Goal: Use online tool/utility: Use online tool/utility

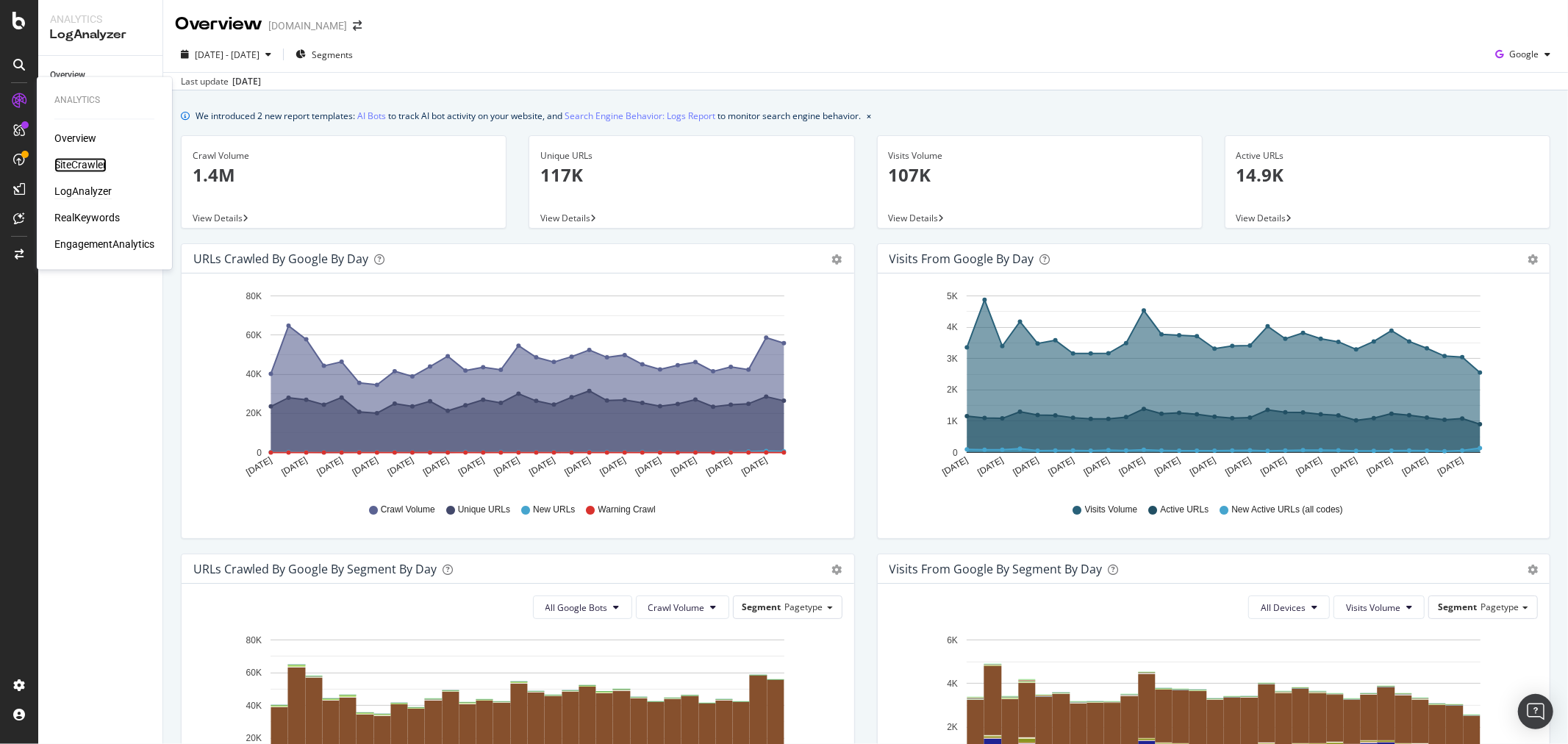
click at [70, 158] on div "SiteCrawler" at bounding box center [80, 165] width 52 height 15
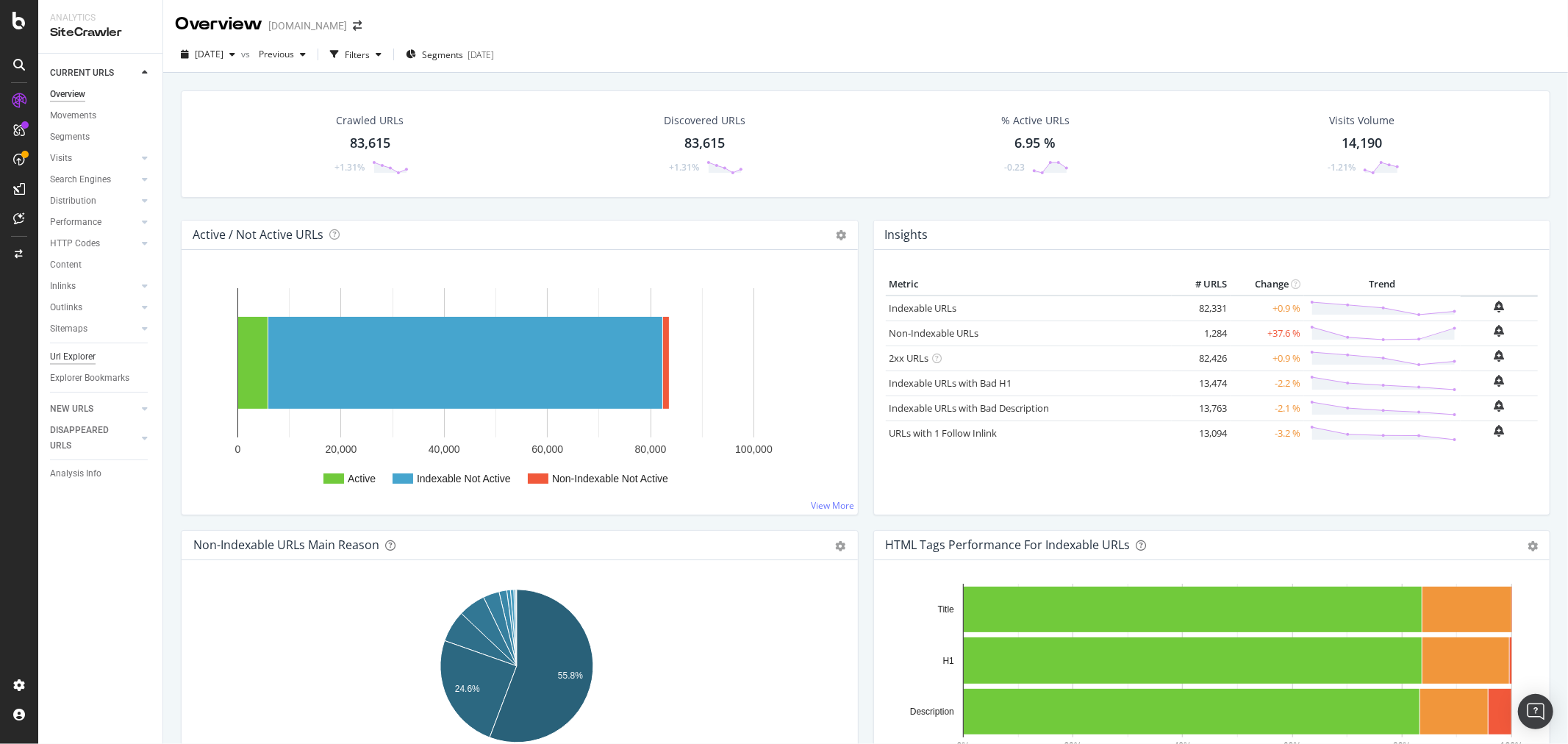
click at [70, 349] on div "Url Explorer" at bounding box center [73, 357] width 46 height 16
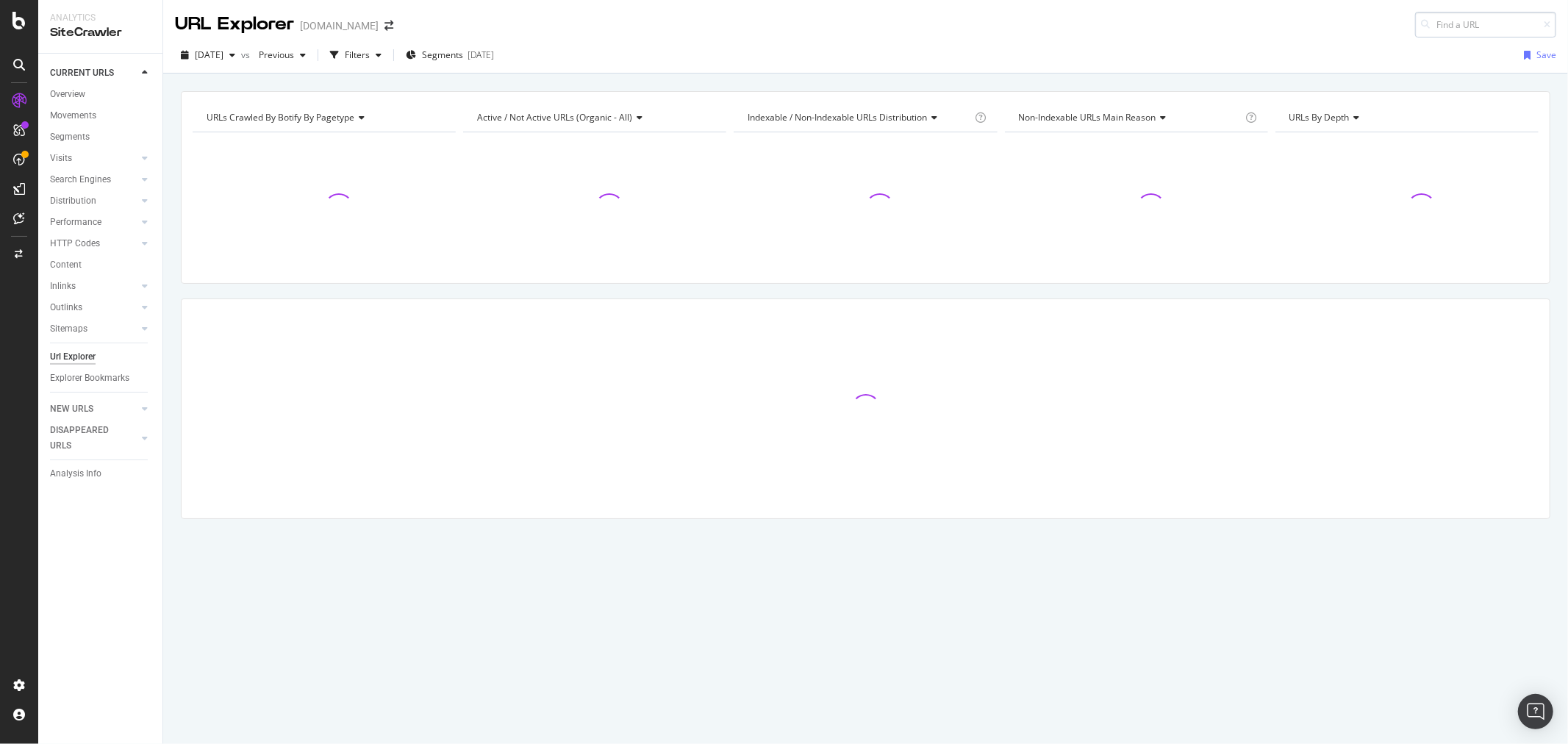
click at [1456, 27] on input at bounding box center [1486, 24] width 141 height 26
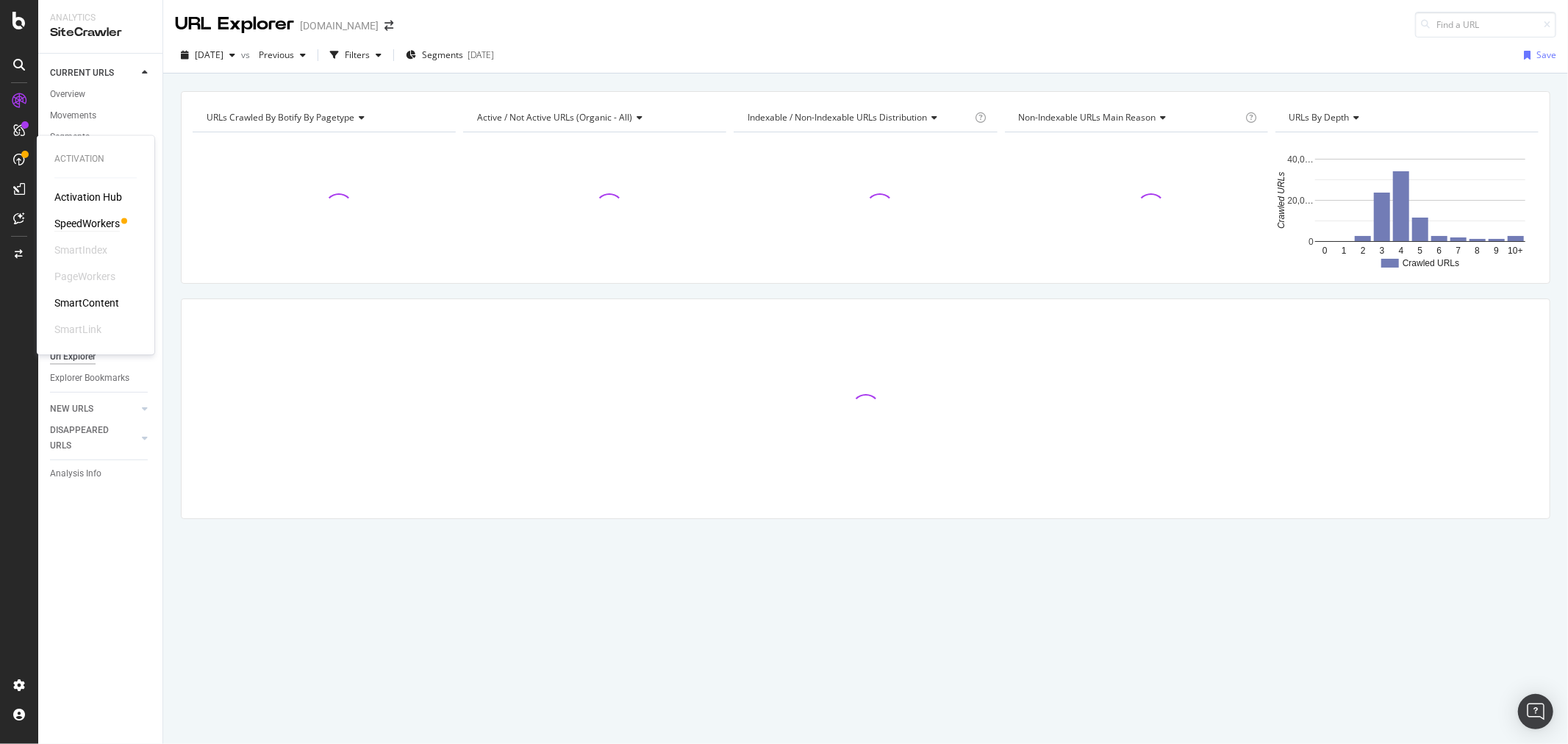
click at [96, 221] on div "SpeedWorkers" at bounding box center [87, 224] width 65 height 15
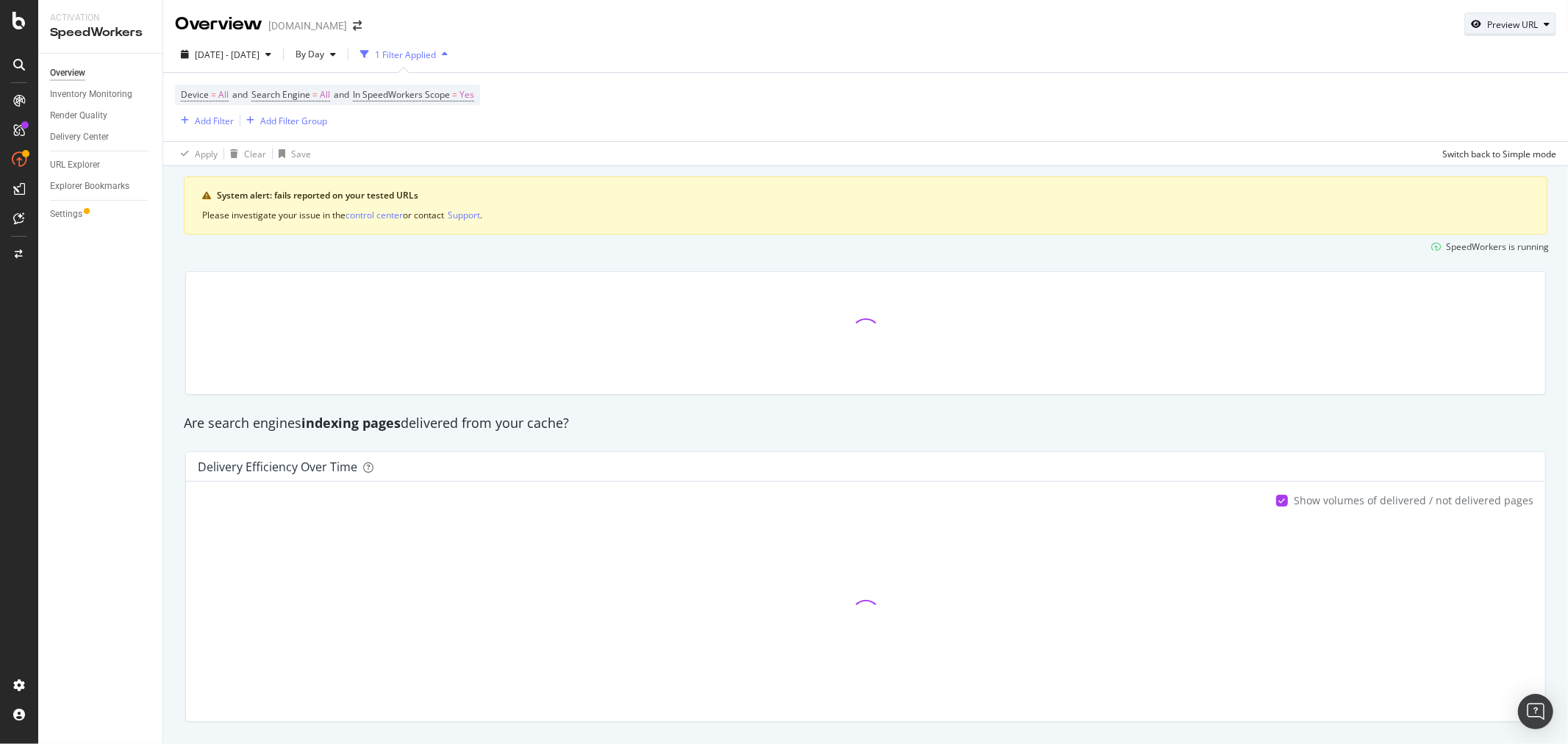
click at [1487, 30] on div "Preview URL" at bounding box center [1512, 24] width 50 height 13
click at [1412, 87] on input "url" at bounding box center [1453, 92] width 160 height 26
paste input "https://www.alltricks.fr/F-102742-montres/P-2570702-montre_gps_suunto_vertical_…"
type input "https://www.alltricks.fr/F-102742-montres/P-2570702-montre_gps_suunto_vertical_…"
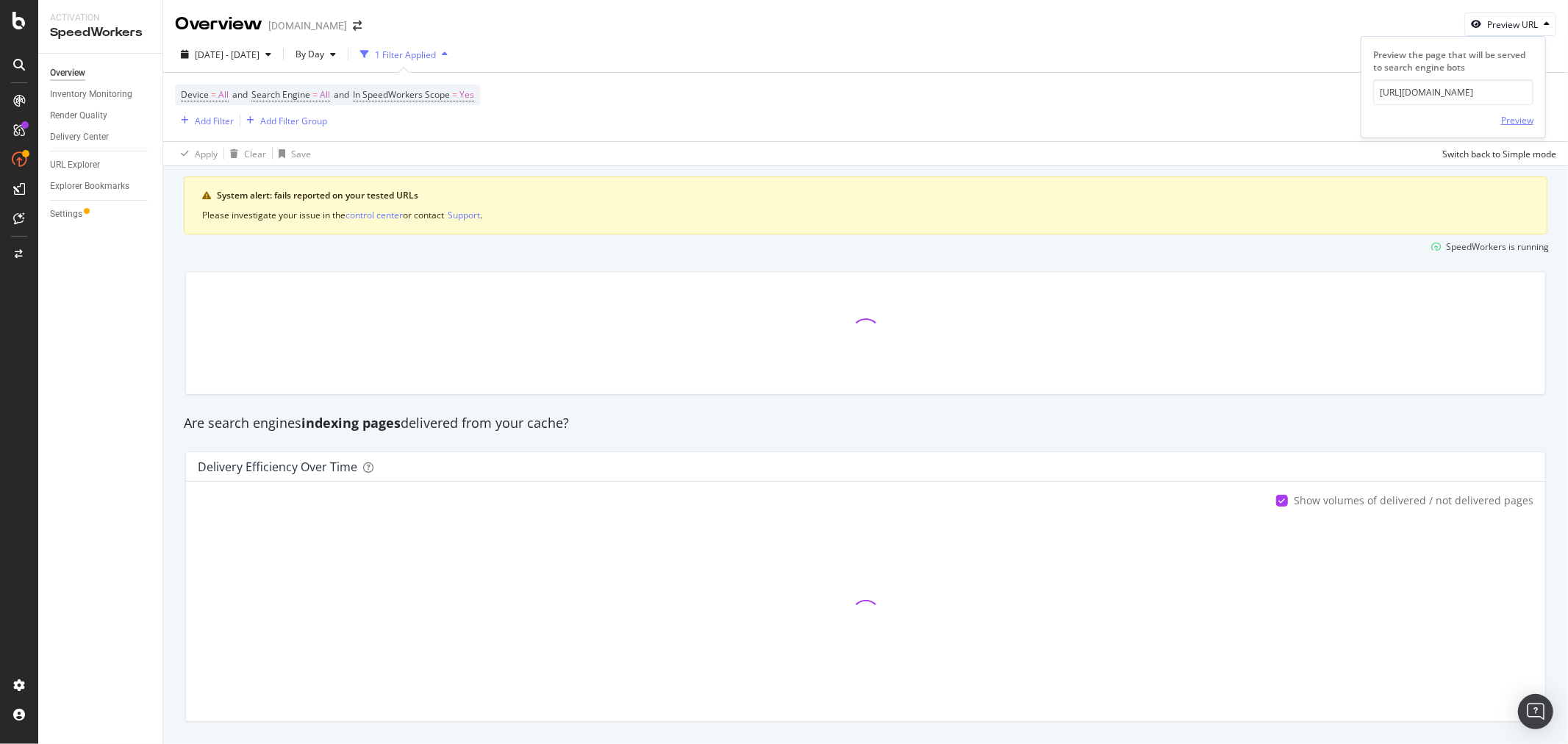
click at [1512, 118] on div "Preview" at bounding box center [1518, 120] width 33 height 13
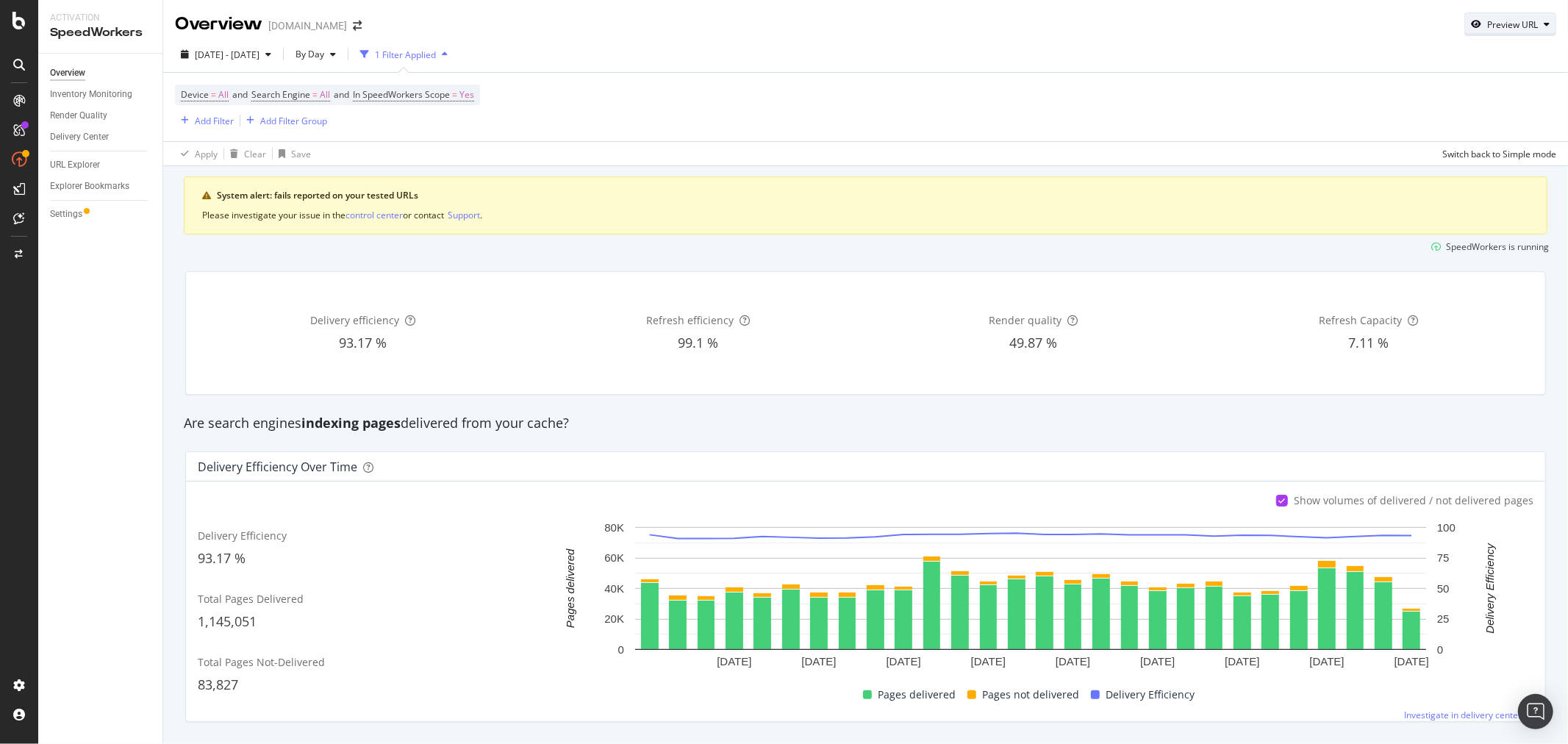
click at [1517, 30] on div "Preview URL" at bounding box center [1512, 24] width 50 height 13
click at [1434, 92] on input "url" at bounding box center [1453, 92] width 160 height 26
paste input "https://www.alltricks.fr/F-41479-accessoires-electronique/P-2903625-casque_a_co…"
type input "https://www.alltricks.fr/F-41479-accessoires-electronique/P-2903625-casque_a_co…"
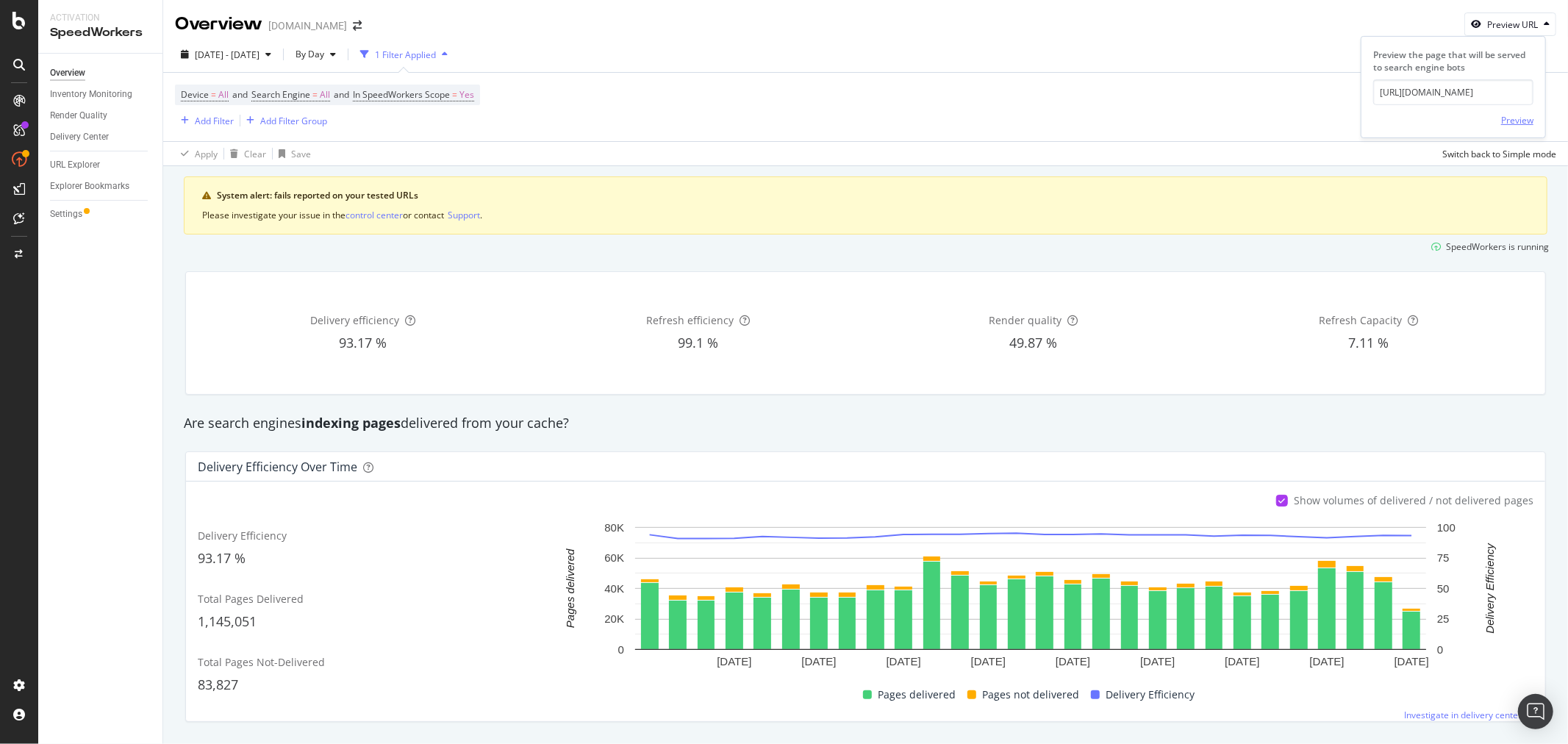
click at [1519, 123] on div "Preview" at bounding box center [1518, 120] width 33 height 13
click at [353, 23] on icon "arrow-right-arrow-left" at bounding box center [357, 26] width 9 height 10
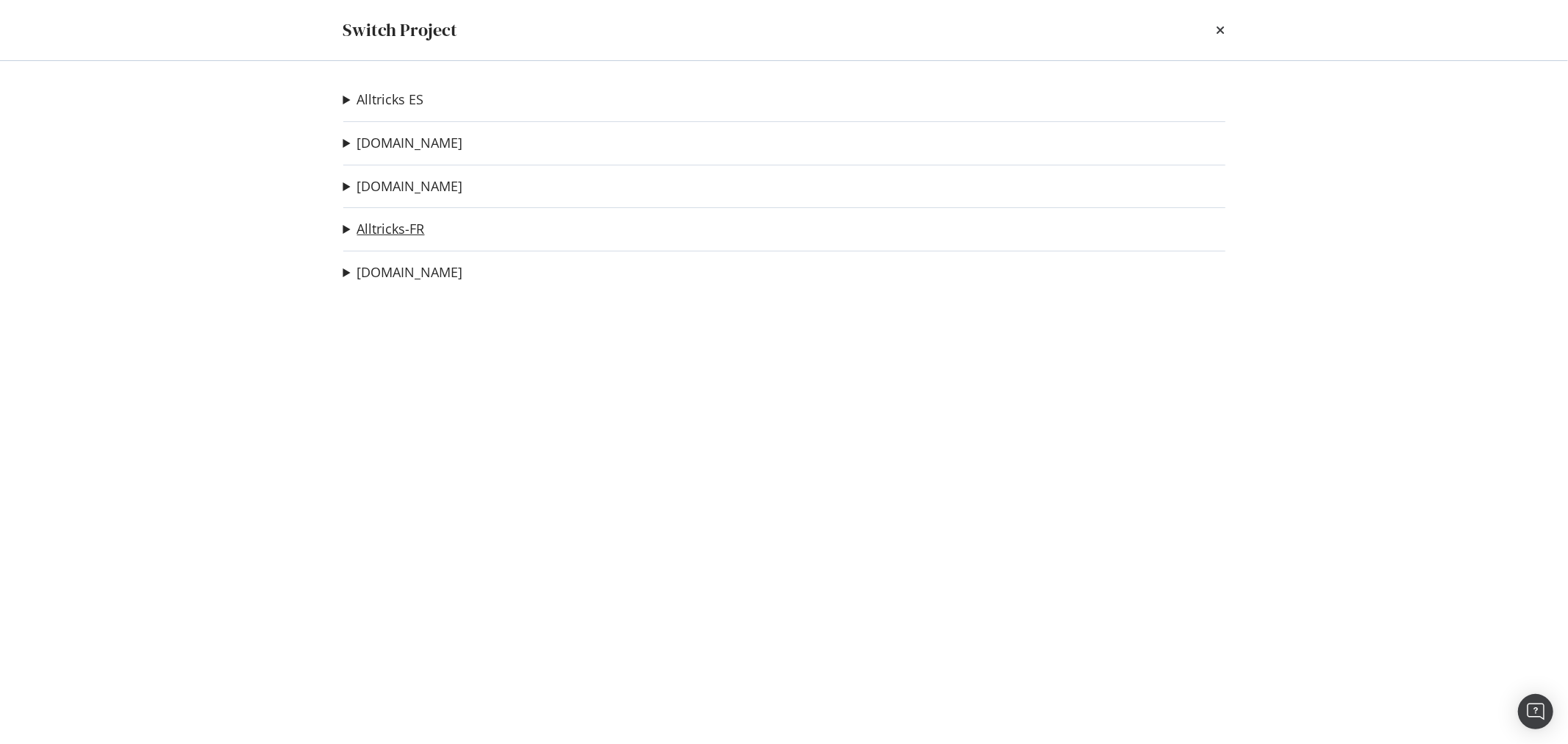
click at [385, 229] on link "Alltricks-FR" at bounding box center [390, 229] width 67 height 16
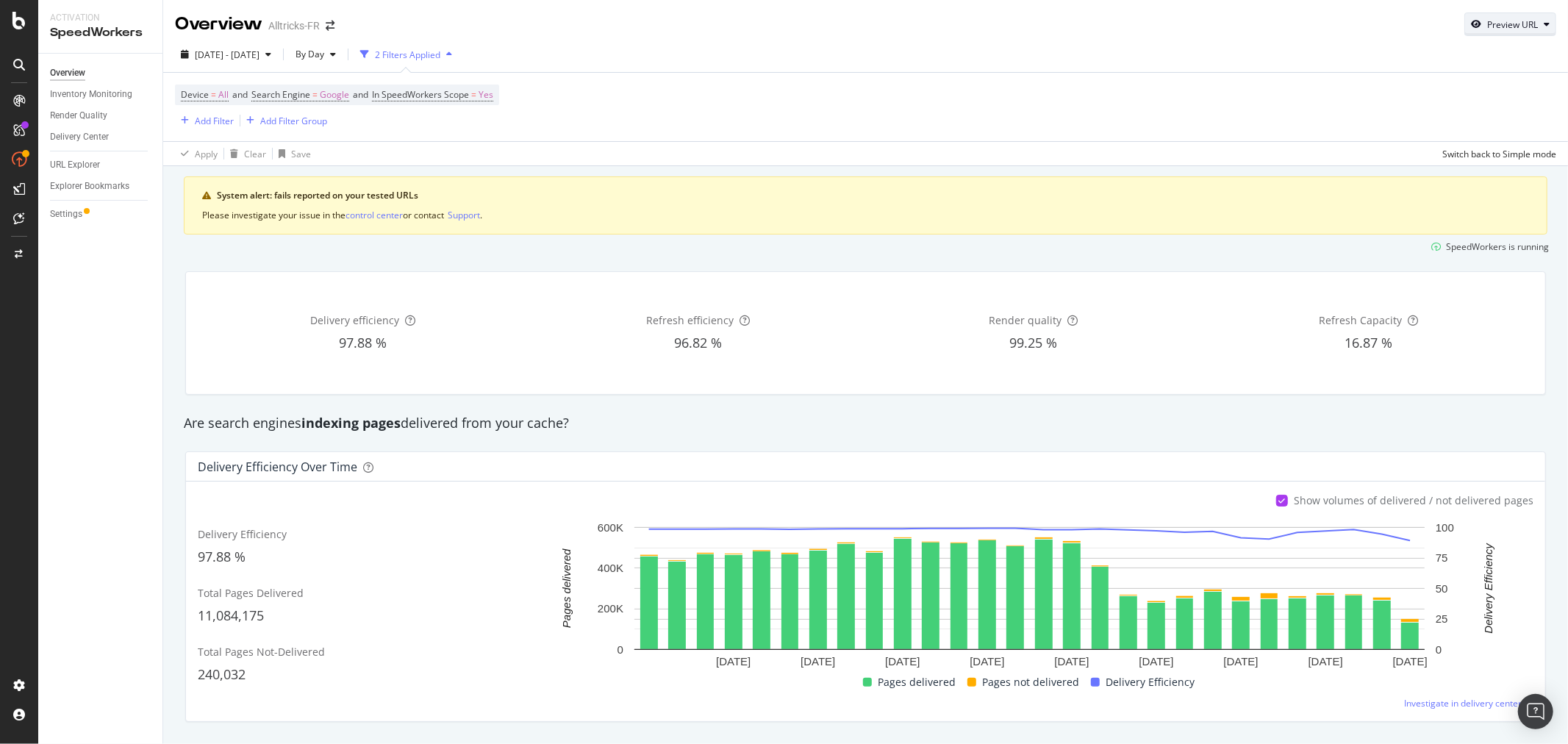
click at [1504, 30] on div "Preview URL" at bounding box center [1512, 24] width 50 height 13
click at [1424, 100] on input "url" at bounding box center [1453, 92] width 160 height 26
paste input "https://www.alltricks.fr/F-41479-accessoires-electronique/P-2903625-casque_a_co…"
type input "https://www.alltricks.fr/F-41479-accessoires-electronique/P-2903625-casque_a_co…"
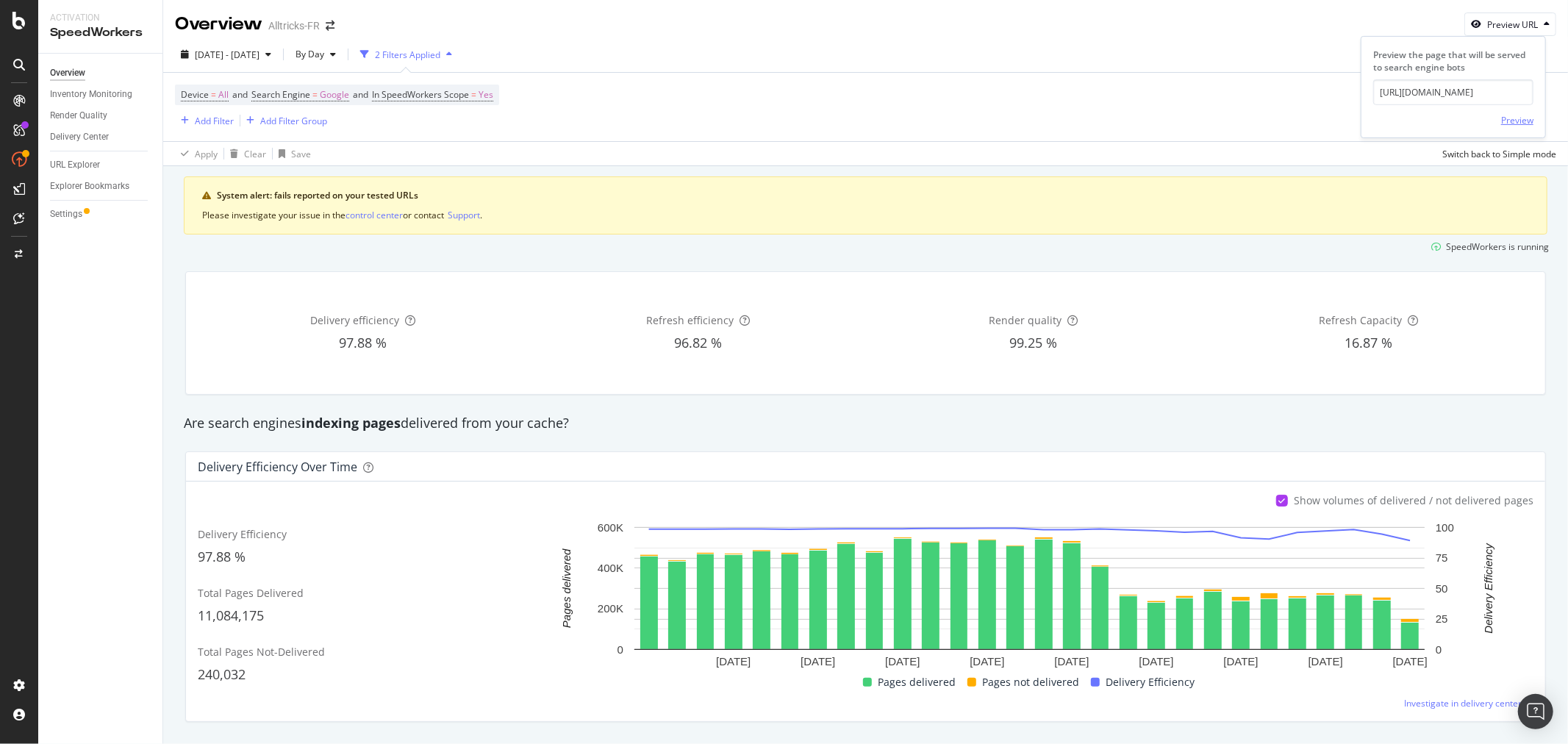
click at [1513, 116] on div "Preview" at bounding box center [1518, 120] width 33 height 13
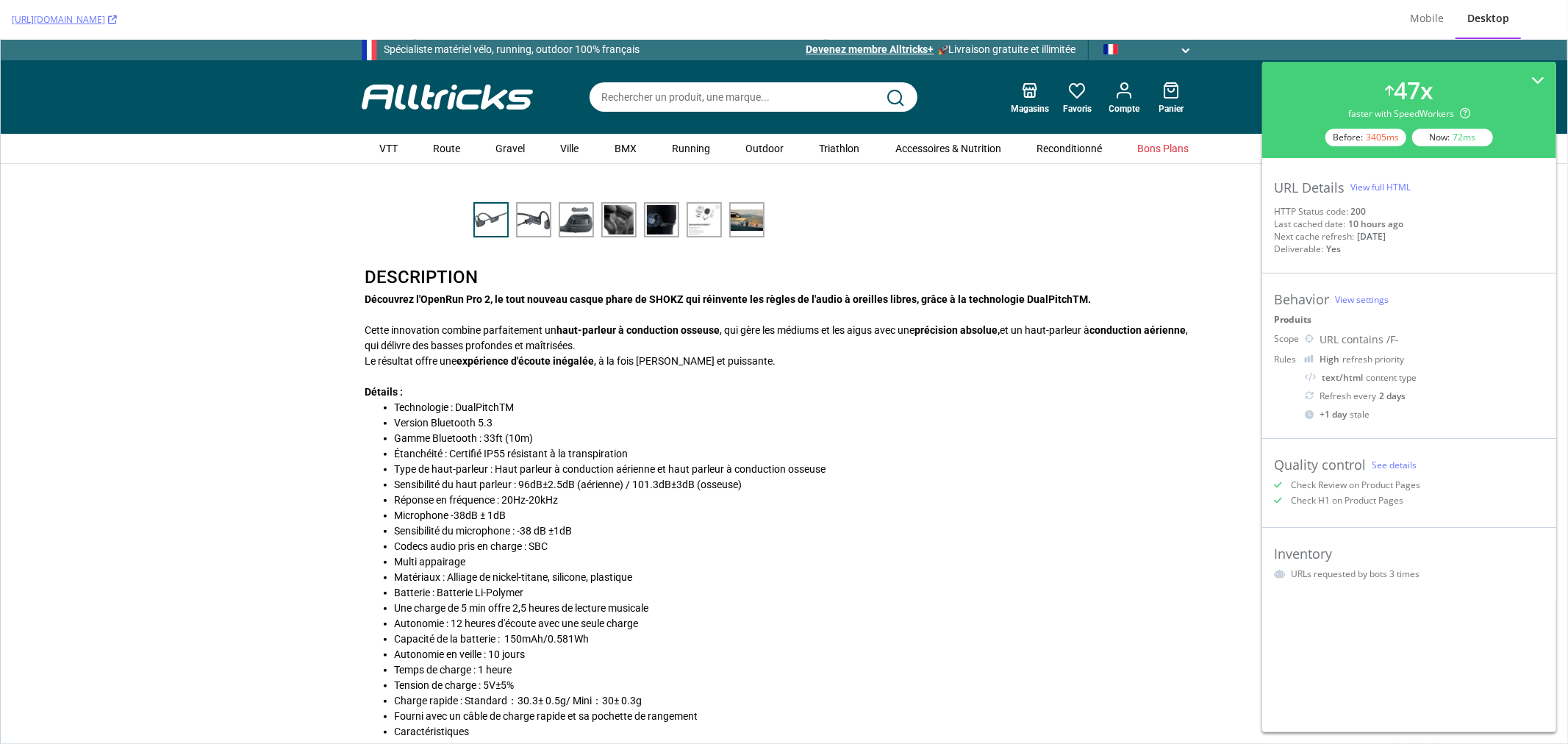
scroll to position [326, 0]
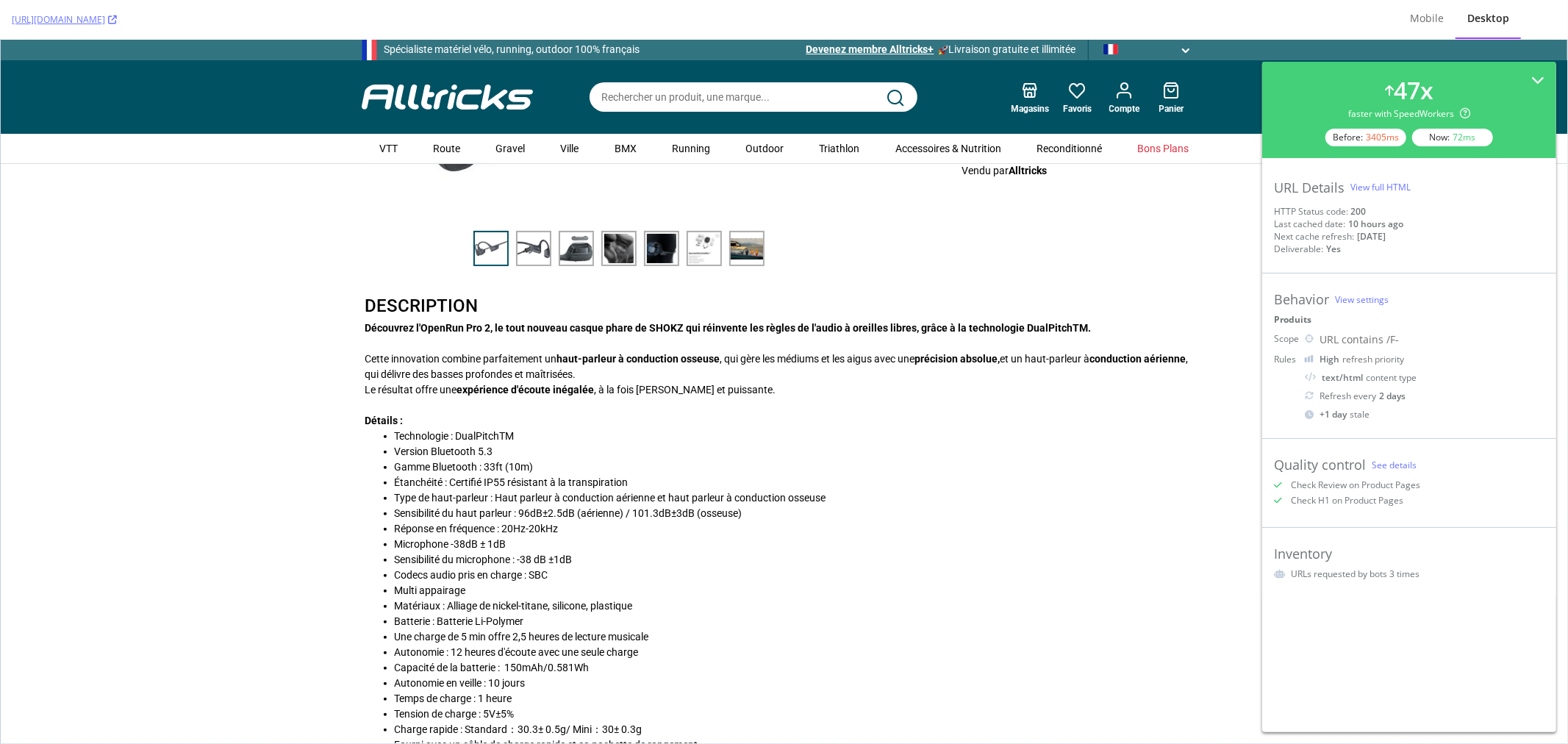
click at [841, 407] on div "Découvrez l'OpenRun Pro 2, le tout nouveau casque phare de SHOKZ qui réinvente …" at bounding box center [784, 569] width 853 height 499
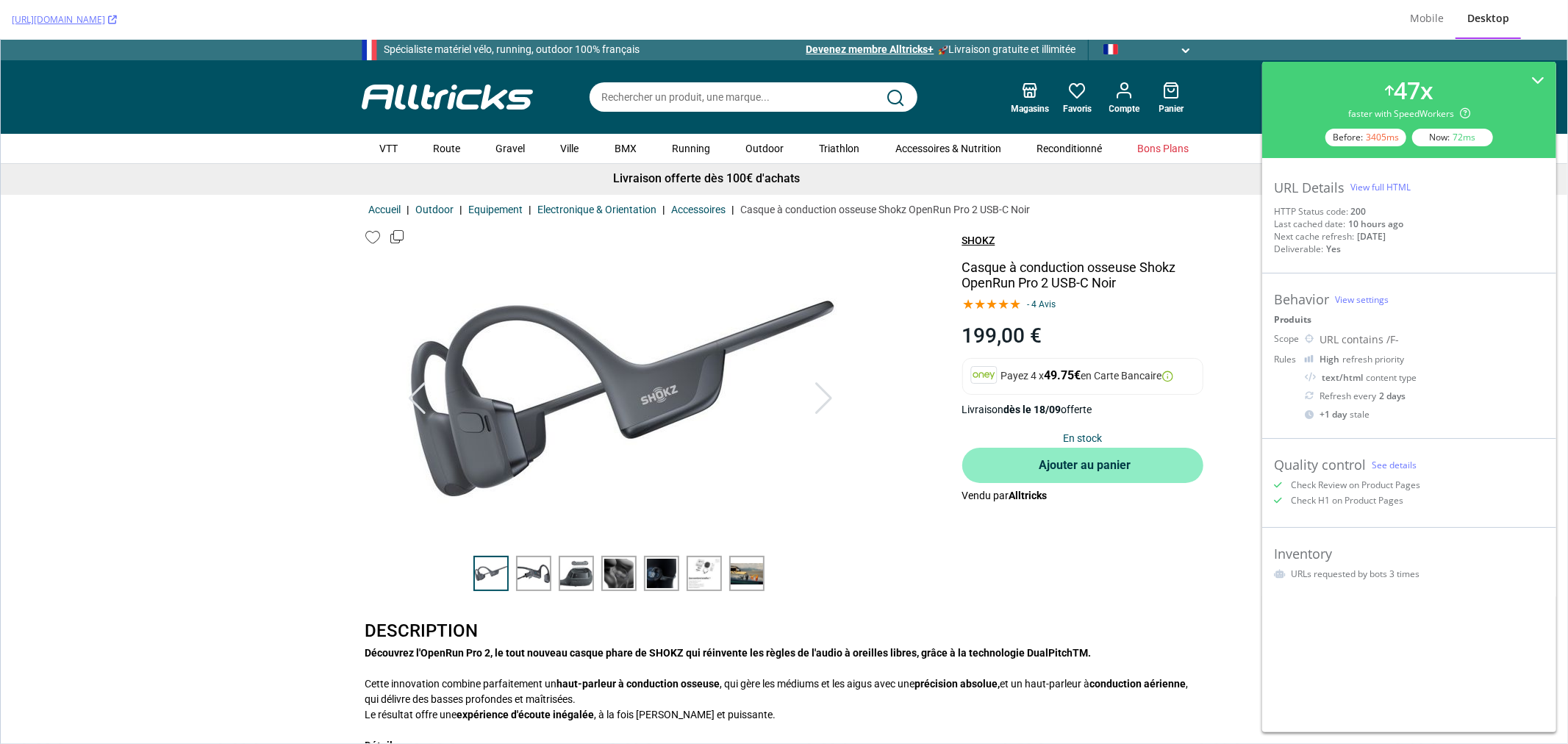
scroll to position [0, 0]
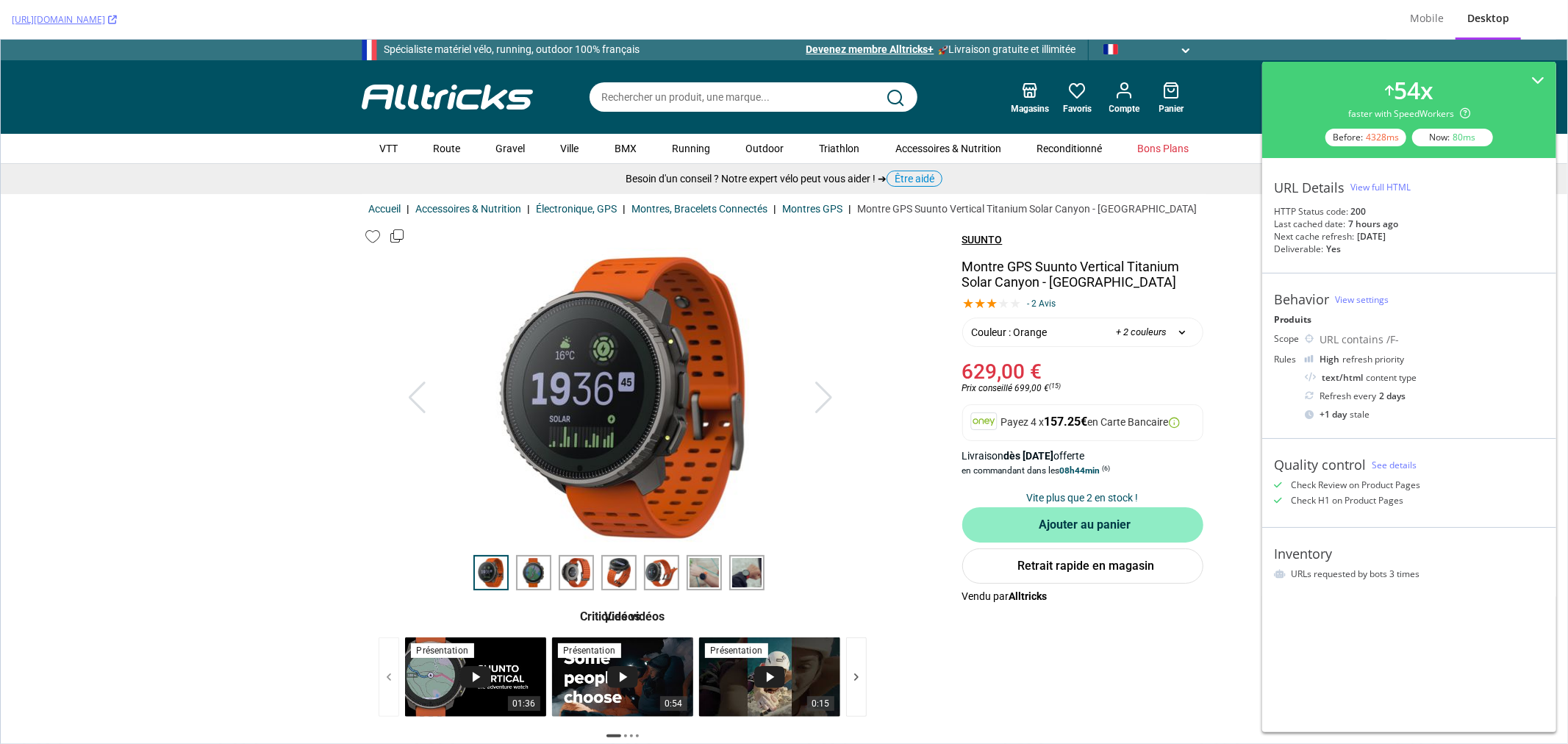
scroll to position [13908, 0]
